Goal: Navigation & Orientation: Understand site structure

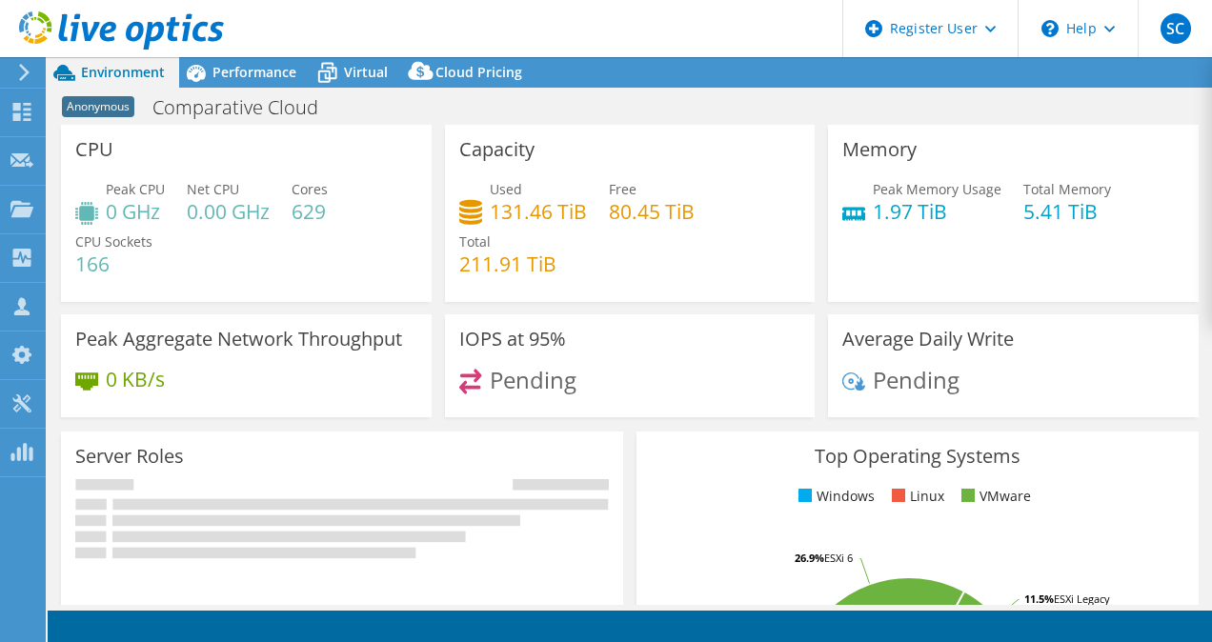
select select "USD"
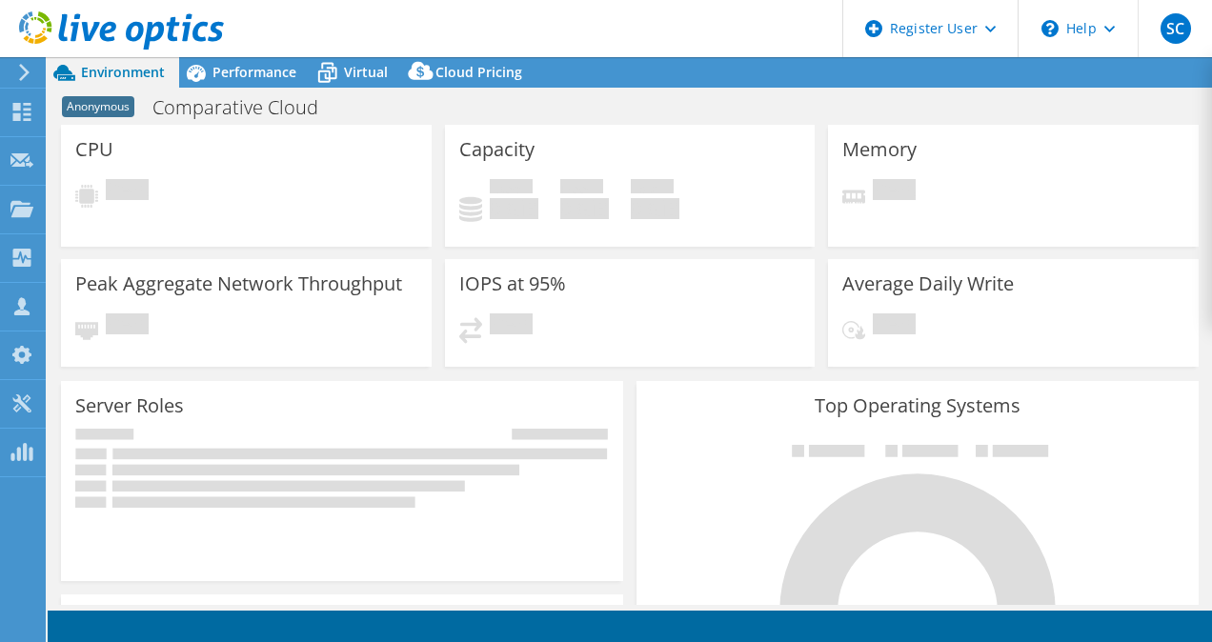
select select "USD"
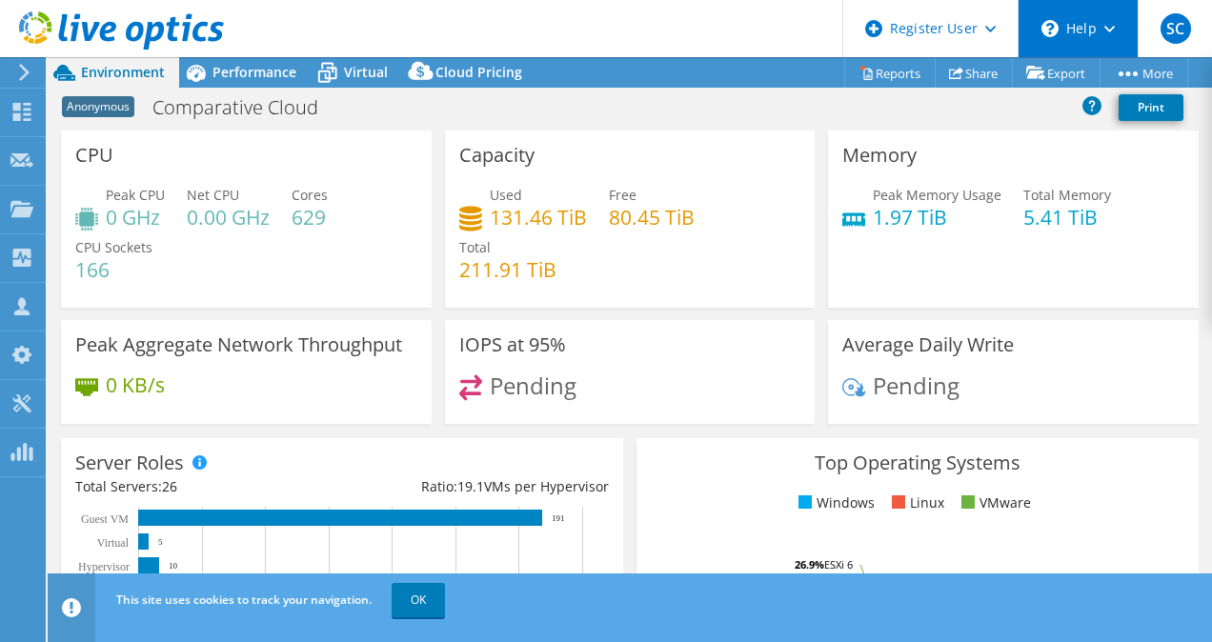
click at [1119, 15] on div "\n Help" at bounding box center [1077, 28] width 120 height 57
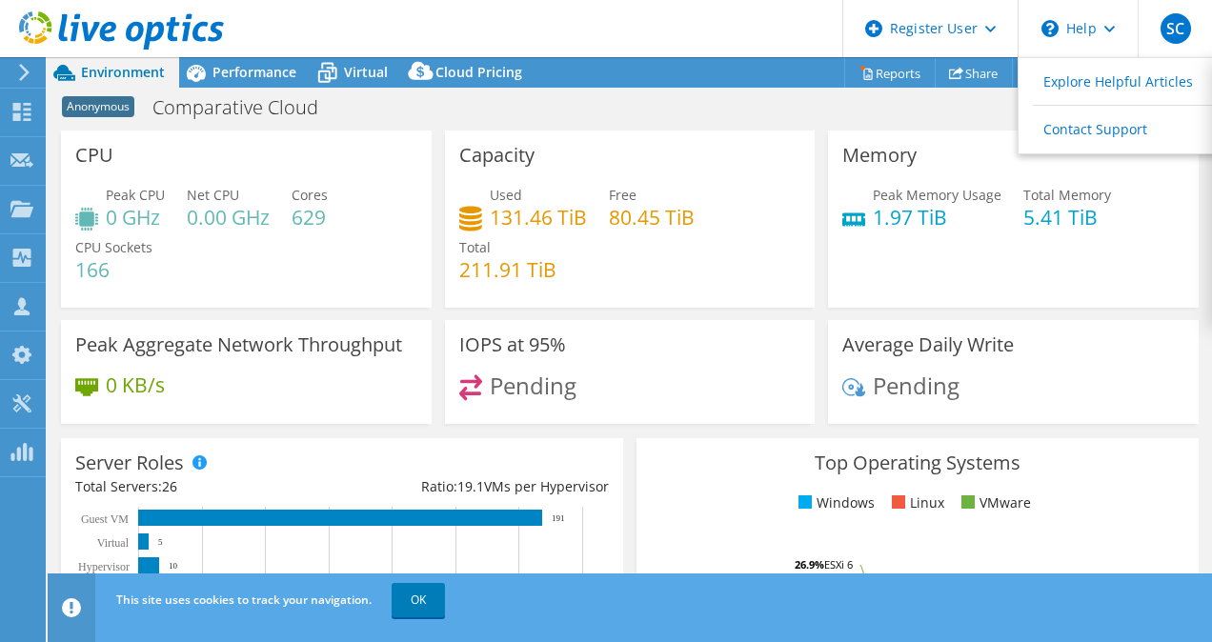
click at [884, 123] on div "Anonymous Comparative Cloud Print" at bounding box center [630, 107] width 1164 height 35
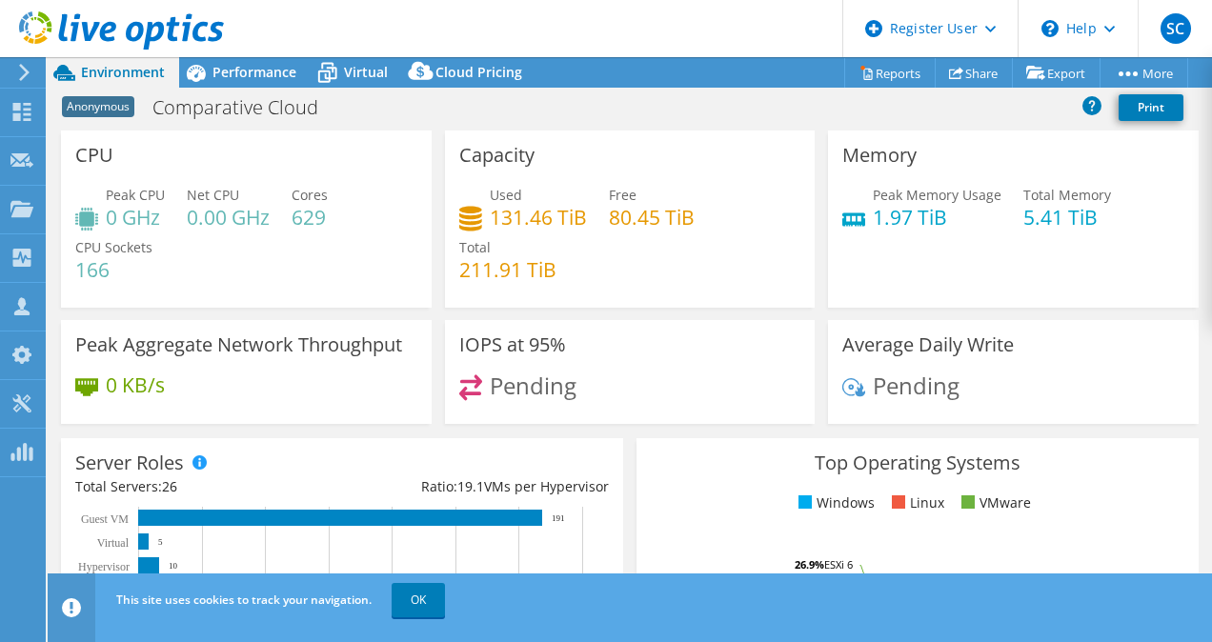
click at [28, 66] on icon at bounding box center [24, 72] width 14 height 17
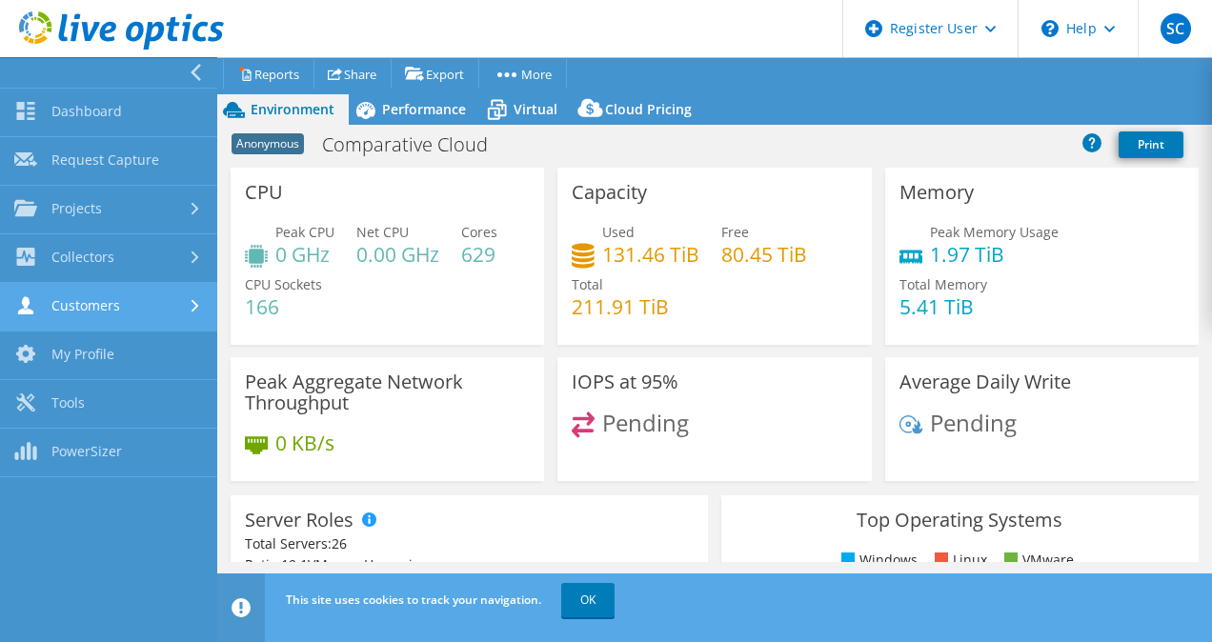
click at [127, 321] on link "Customers" at bounding box center [108, 307] width 217 height 49
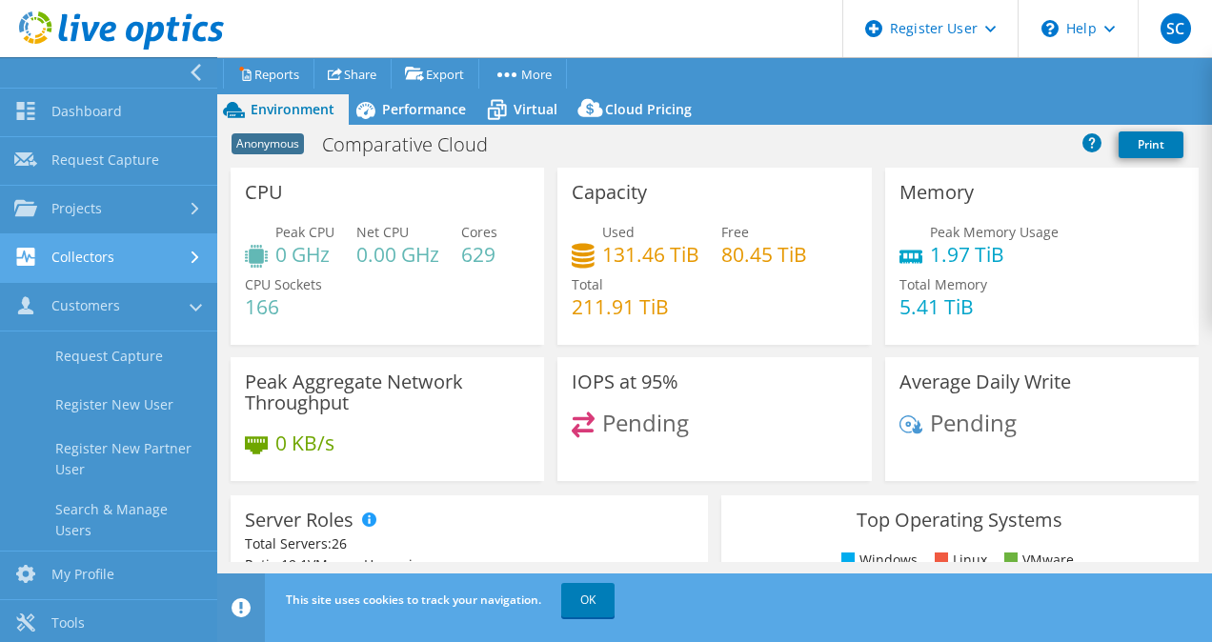
click at [128, 283] on link "Collectors" at bounding box center [108, 258] width 217 height 49
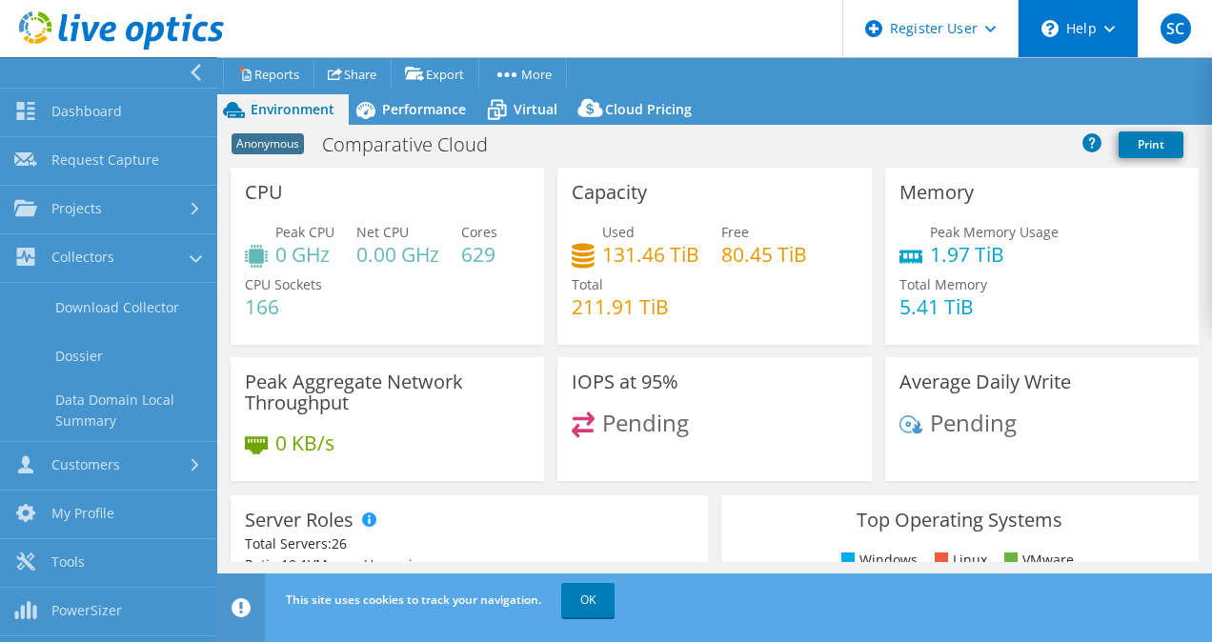
click at [1089, 43] on div "\n Help" at bounding box center [1077, 28] width 120 height 57
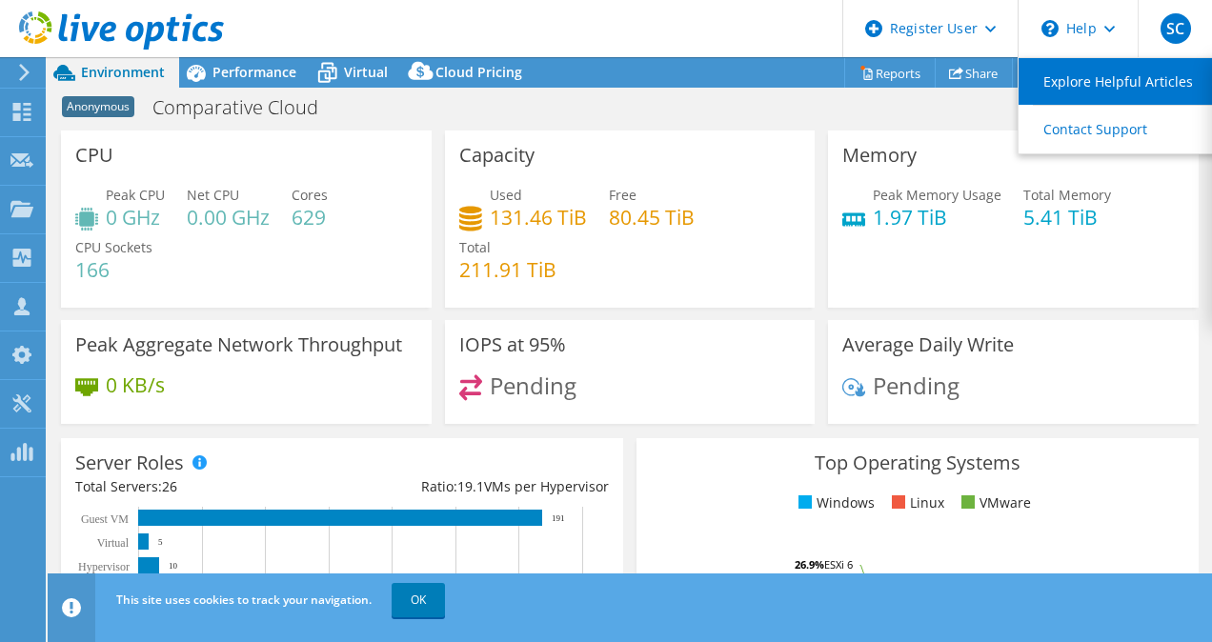
click at [1093, 75] on link "Explore Helpful Articles" at bounding box center [1124, 81] width 212 height 47
